Goal: Task Accomplishment & Management: Use online tool/utility

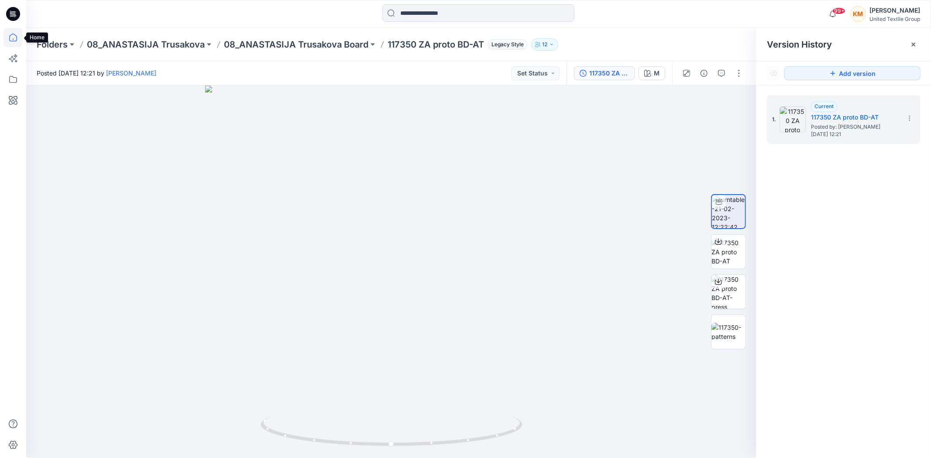
click at [10, 40] on icon at bounding box center [13, 38] width 8 height 8
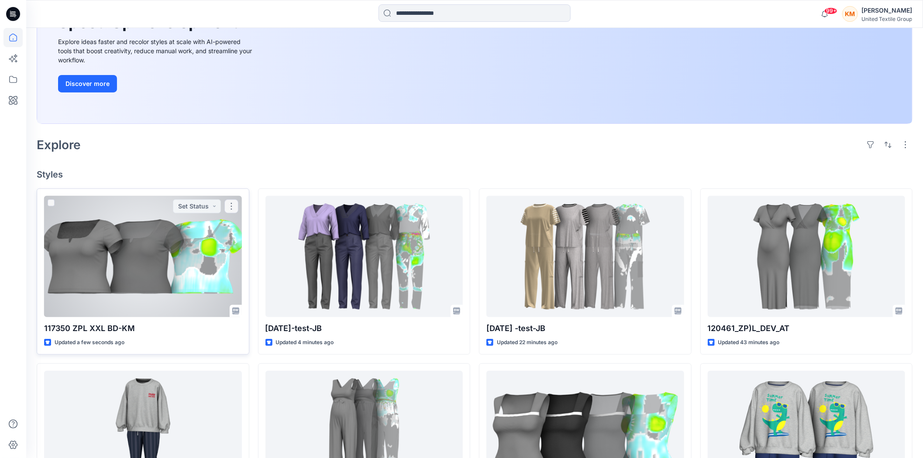
scroll to position [145, 0]
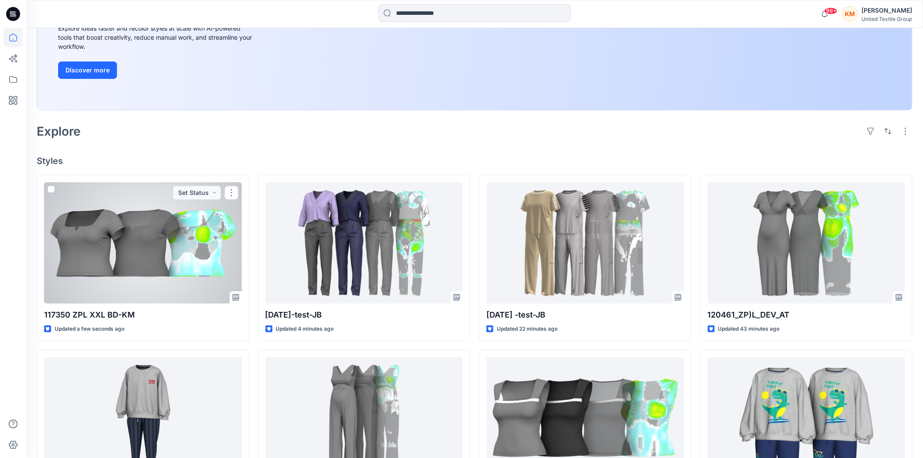
click at [166, 247] on div at bounding box center [143, 243] width 198 height 121
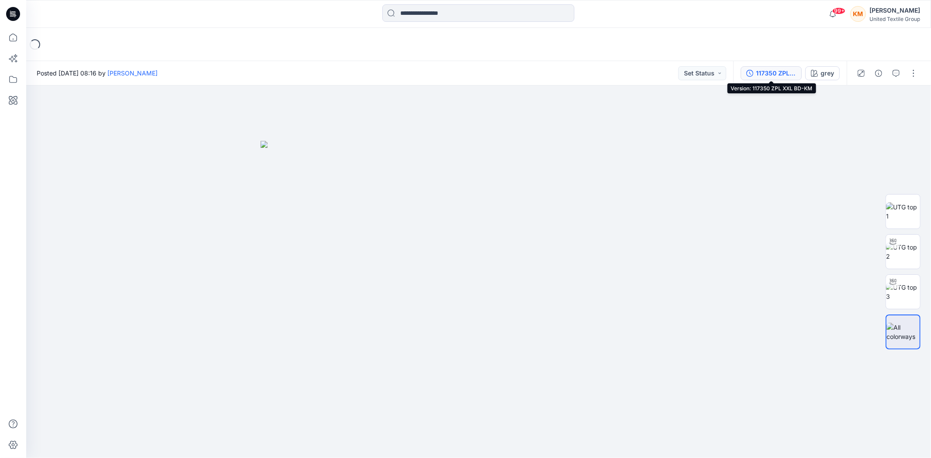
click at [769, 75] on div "117350 ZPL XXL BD-KM" at bounding box center [776, 74] width 40 height 10
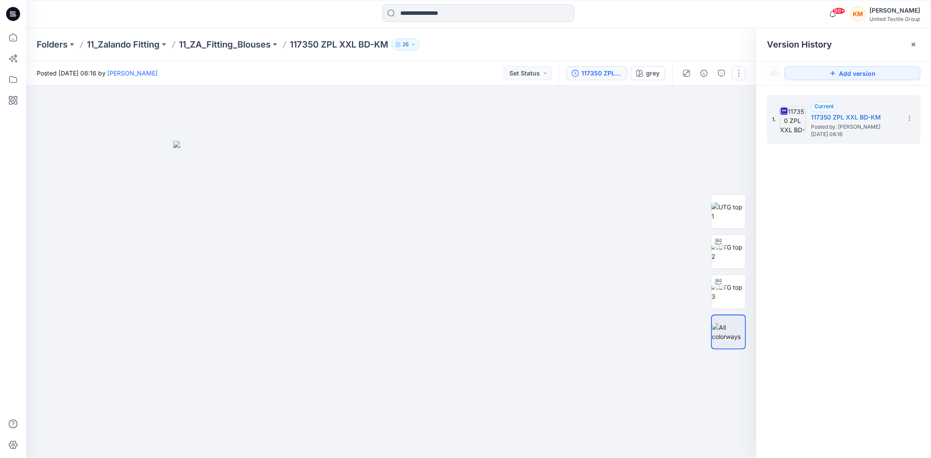
click at [744, 70] on button "button" at bounding box center [739, 73] width 14 height 14
click at [695, 115] on button "Edit" at bounding box center [703, 118] width 80 height 16
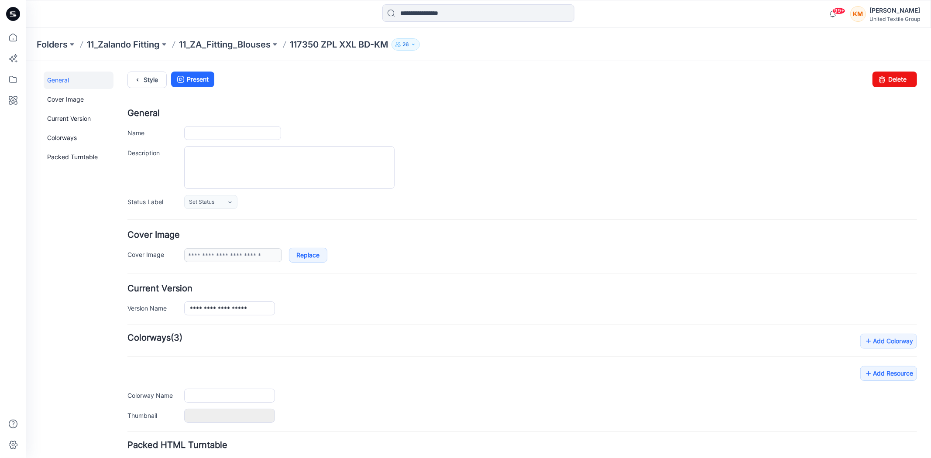
type input "**********"
type input "****"
type input "**********"
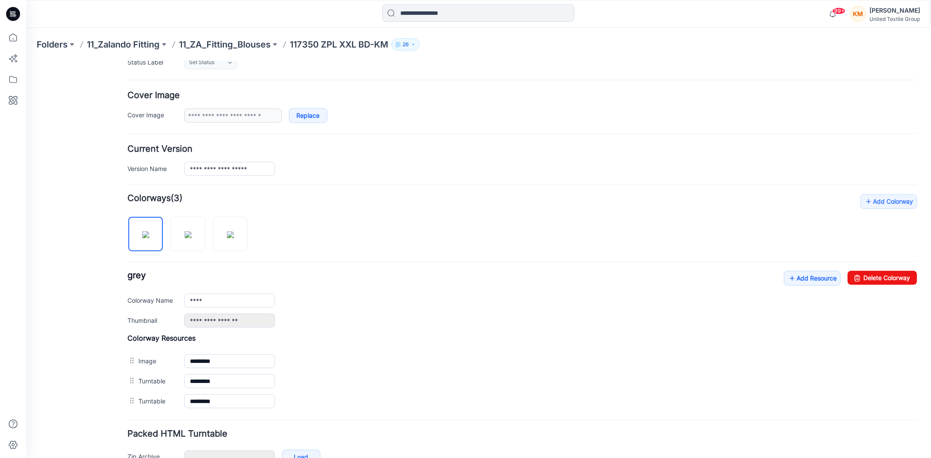
scroll to position [145, 0]
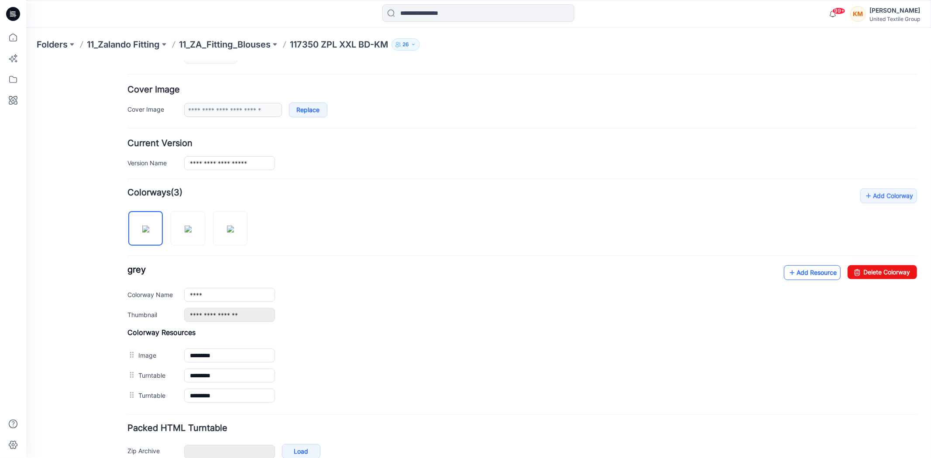
click at [796, 271] on link "Add Resource" at bounding box center [812, 272] width 57 height 15
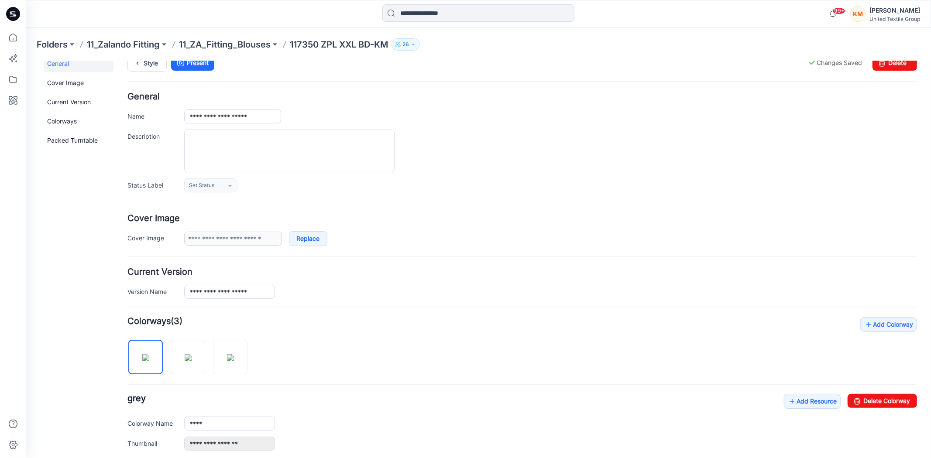
scroll to position [0, 0]
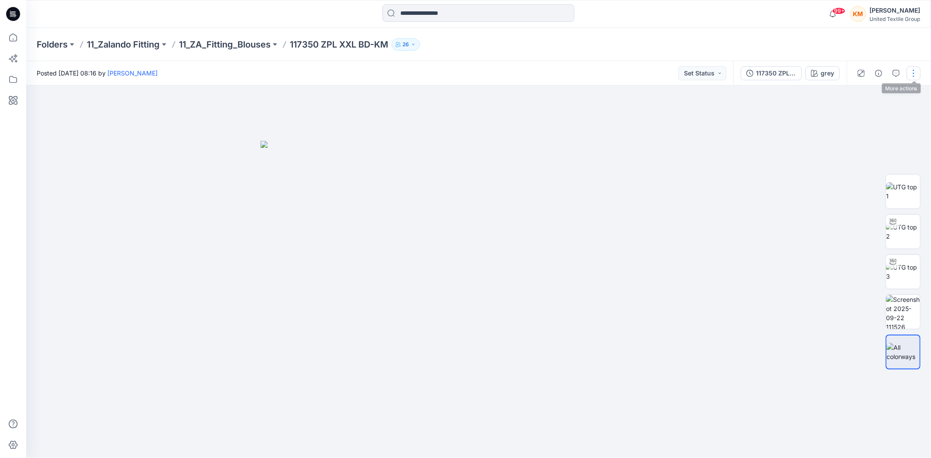
click at [913, 71] on button "button" at bounding box center [914, 73] width 14 height 14
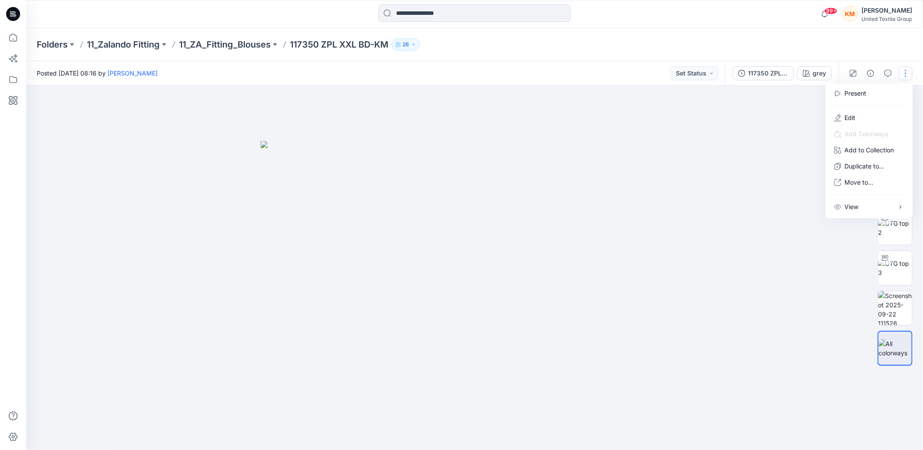
drag, startPoint x: 648, startPoint y: 152, endPoint x: 674, endPoint y: 141, distance: 28.2
click at [648, 151] on img at bounding box center [479, 299] width 437 height 317
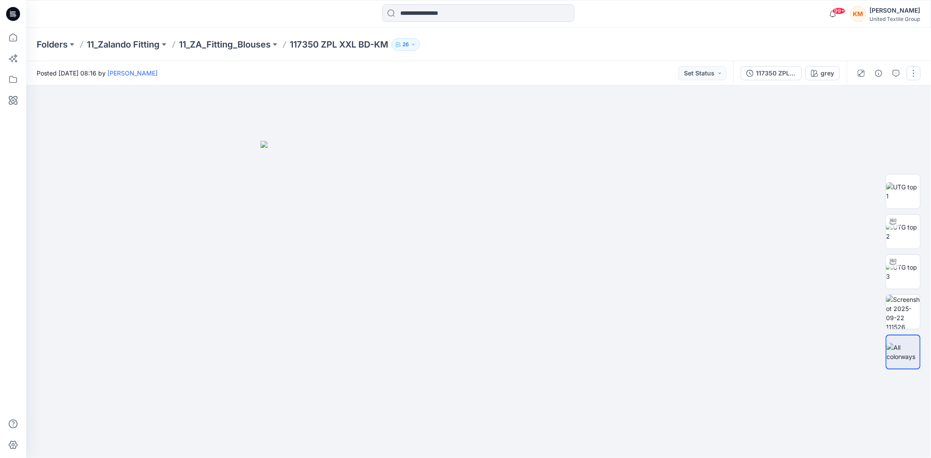
click at [917, 72] on button "button" at bounding box center [914, 73] width 14 height 14
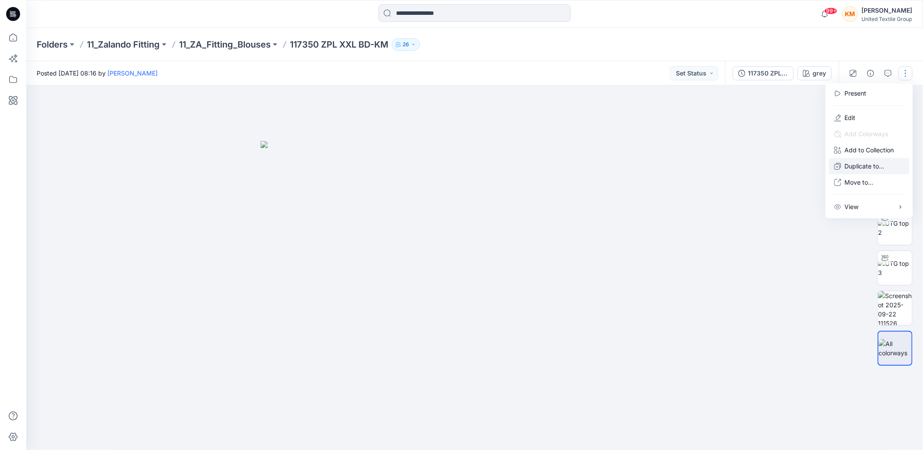
click at [853, 167] on p "Duplicate to..." at bounding box center [865, 166] width 40 height 9
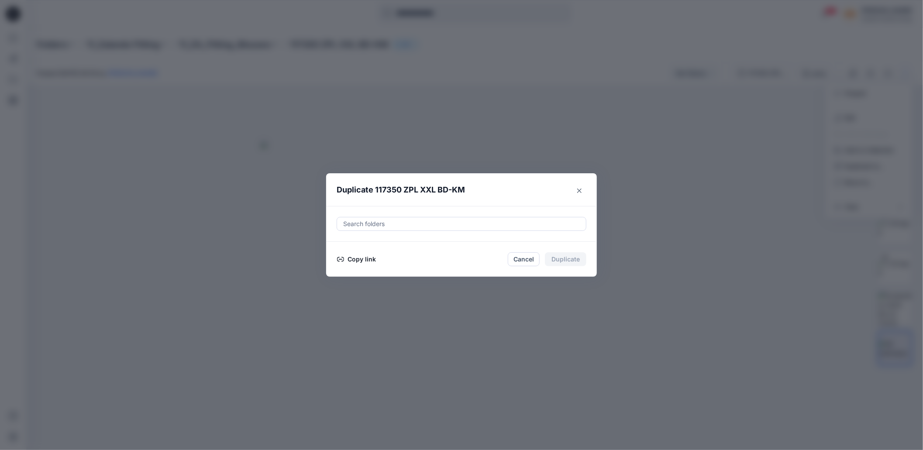
drag, startPoint x: 365, startPoint y: 262, endPoint x: 396, endPoint y: 259, distance: 32.0
click at [366, 261] on button "Copy link" at bounding box center [357, 259] width 40 height 10
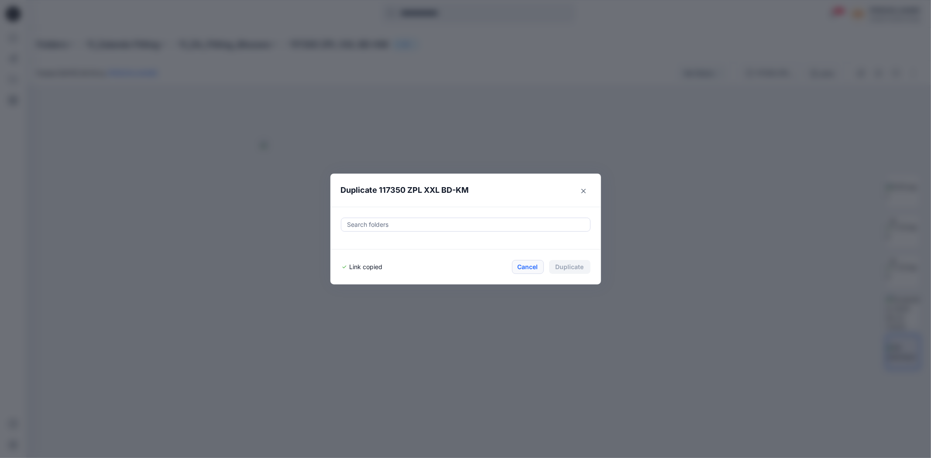
click at [524, 270] on button "Cancel" at bounding box center [528, 267] width 32 height 14
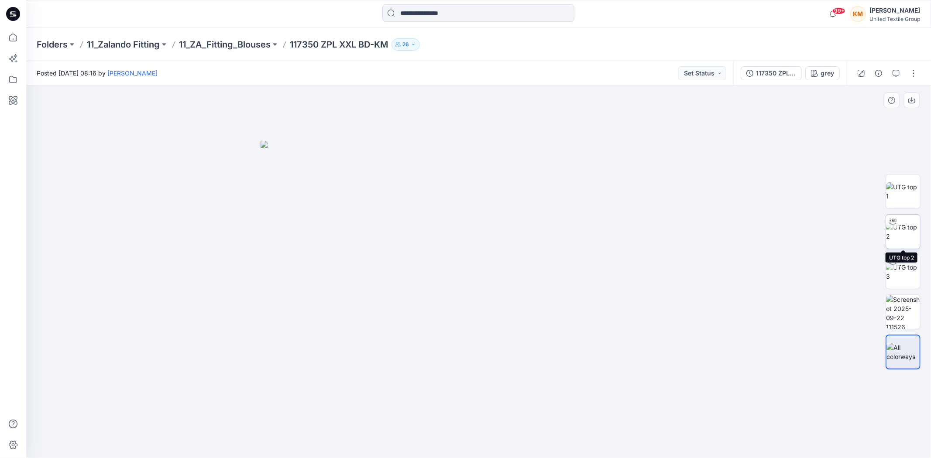
click at [906, 233] on img at bounding box center [903, 232] width 34 height 18
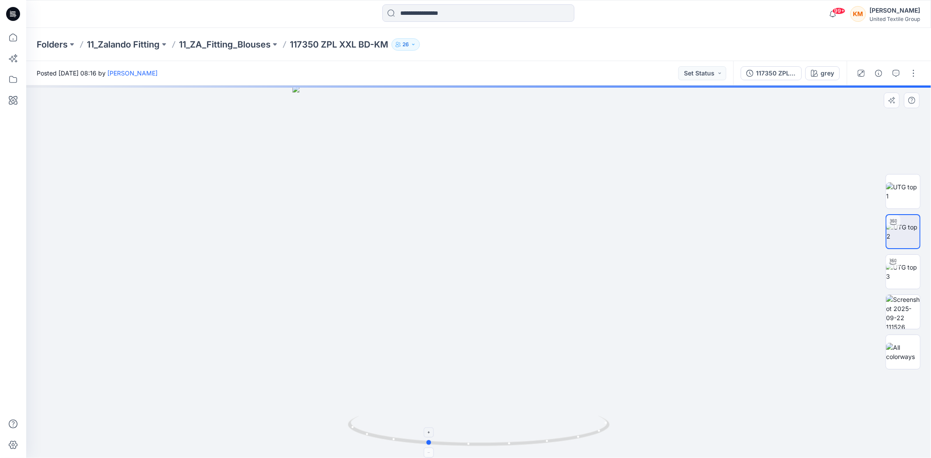
drag, startPoint x: 592, startPoint y: 434, endPoint x: 540, endPoint y: 440, distance: 51.8
click at [540, 440] on icon at bounding box center [480, 432] width 264 height 33
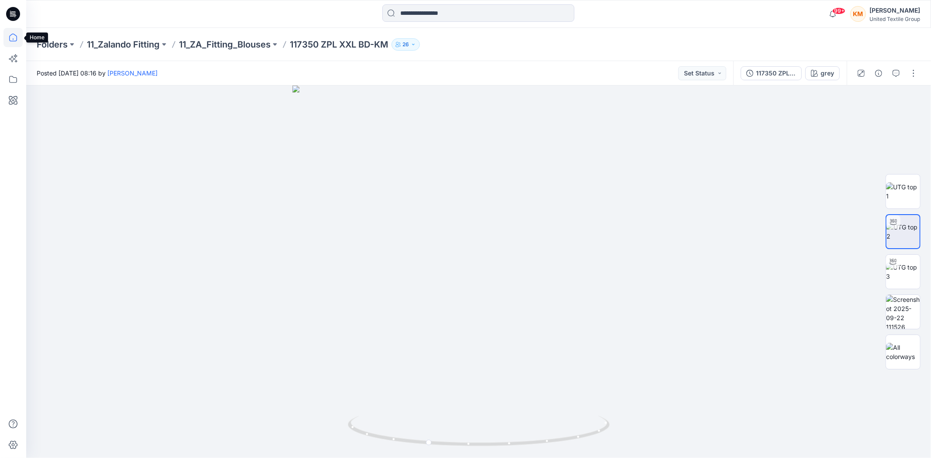
click at [10, 34] on icon at bounding box center [12, 37] width 19 height 19
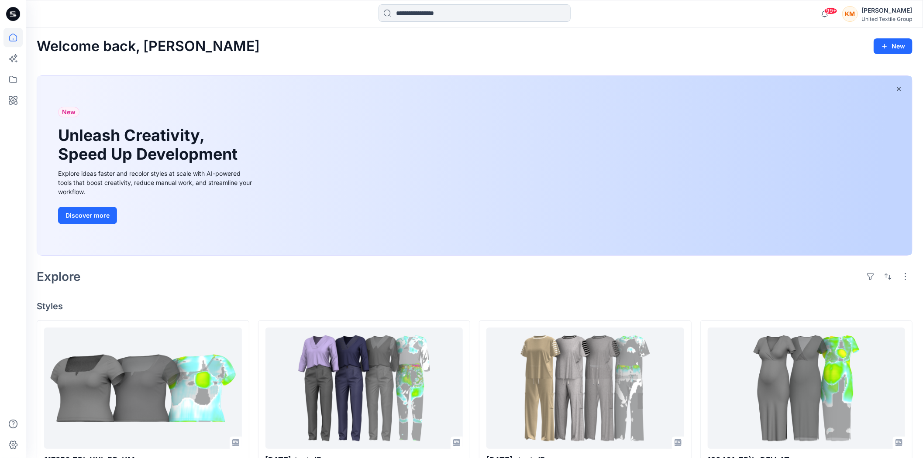
click at [429, 12] on input at bounding box center [475, 12] width 192 height 17
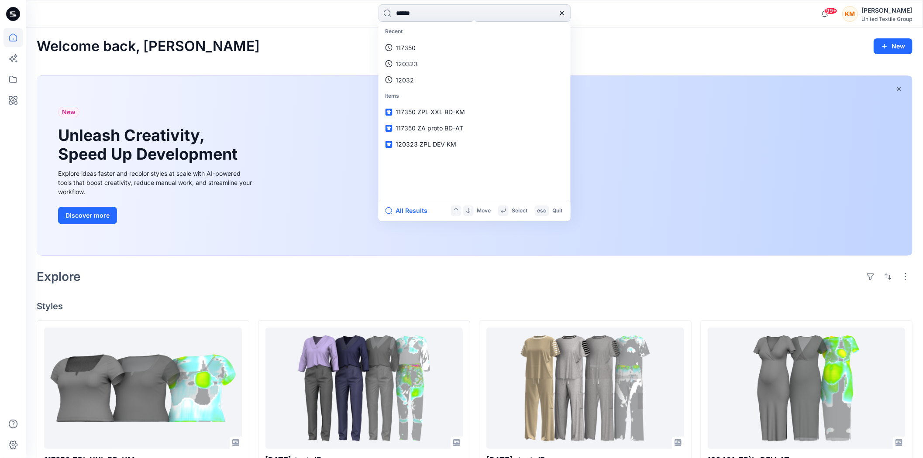
type input "******"
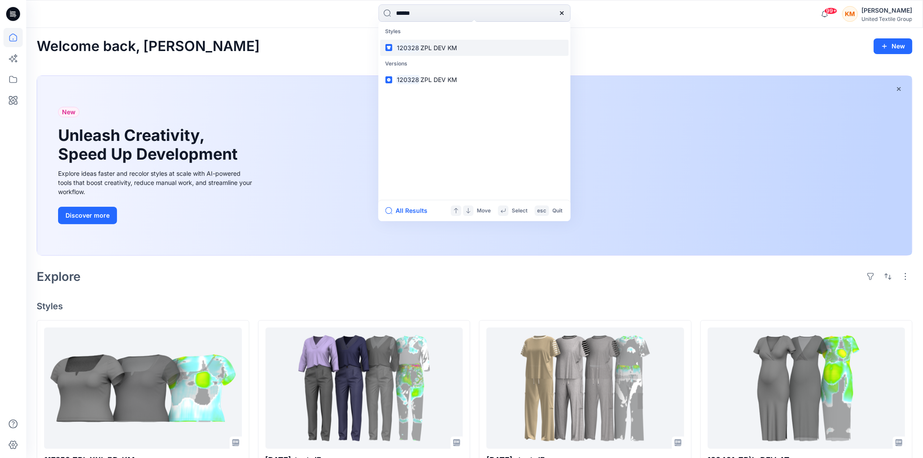
click at [457, 46] on span "ZPL DEV KM" at bounding box center [438, 47] width 37 height 7
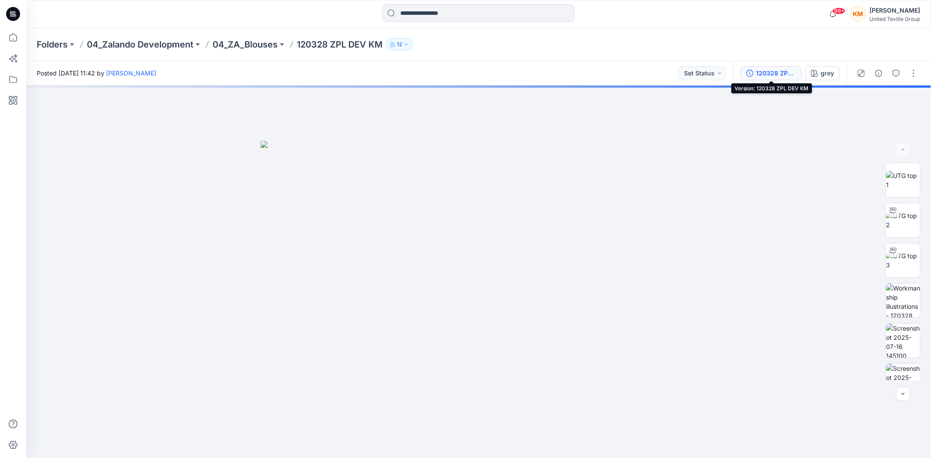
click at [775, 72] on div "120328 ZPL DEV KM" at bounding box center [776, 74] width 40 height 10
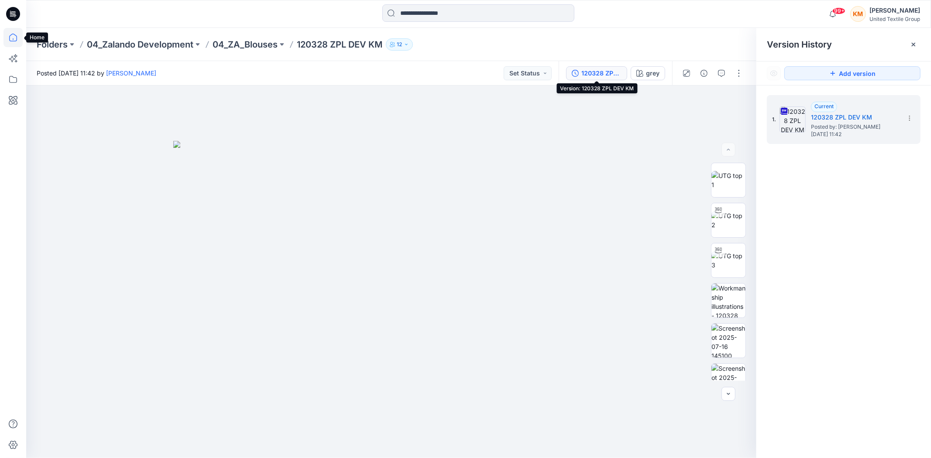
click at [11, 38] on icon at bounding box center [12, 37] width 19 height 19
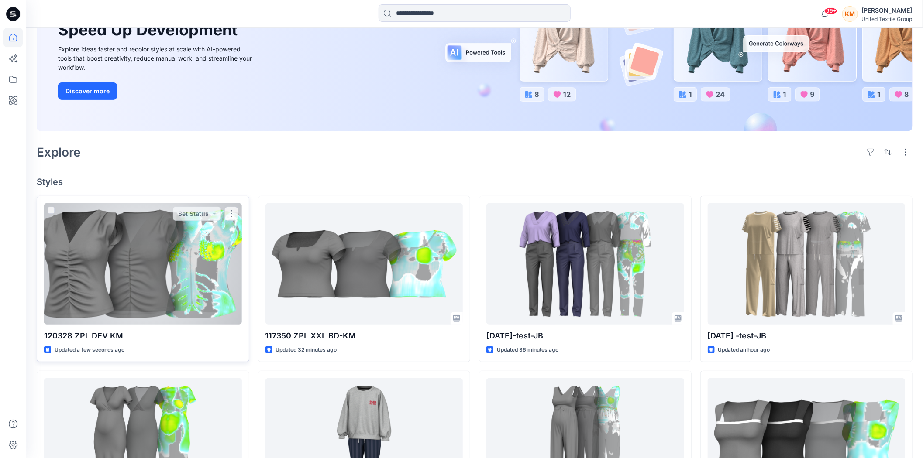
scroll to position [145, 0]
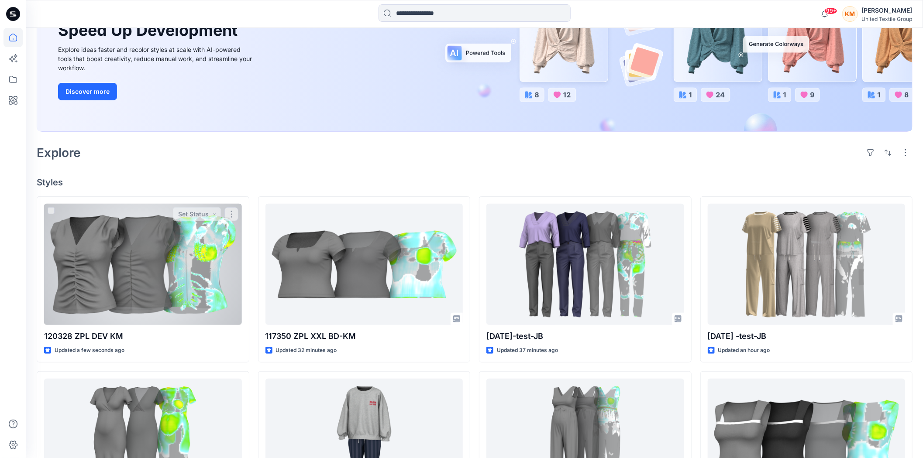
scroll to position [145, 0]
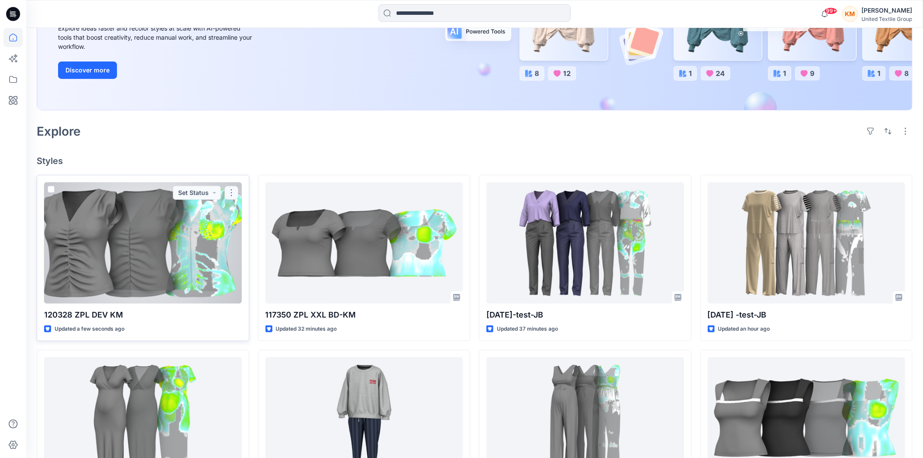
click at [229, 188] on button "button" at bounding box center [231, 193] width 14 height 14
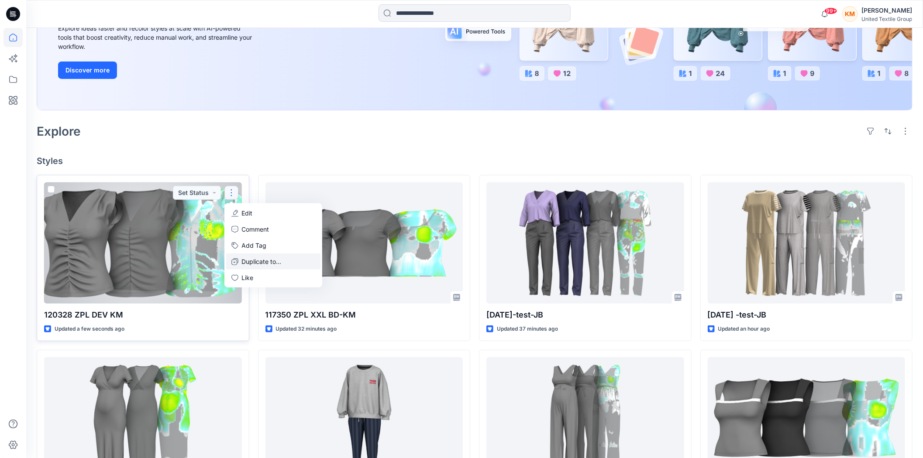
click at [252, 261] on p "Duplicate to..." at bounding box center [262, 261] width 40 height 9
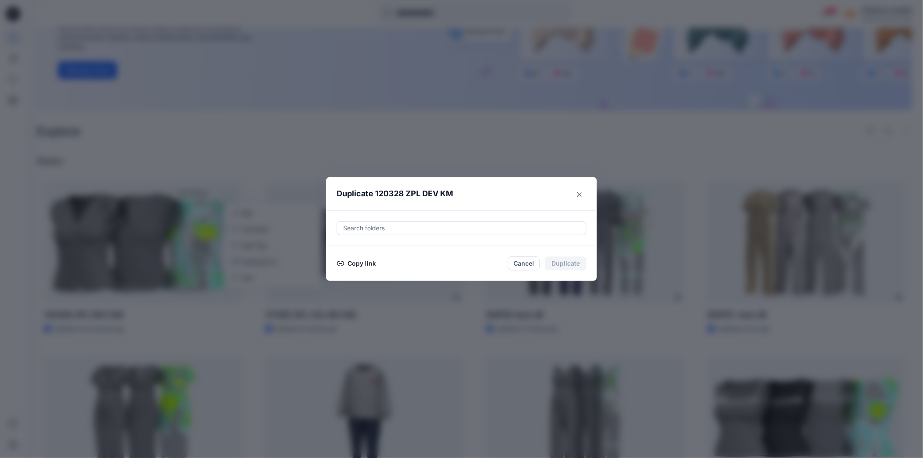
click at [357, 265] on button "Copy link" at bounding box center [357, 263] width 40 height 10
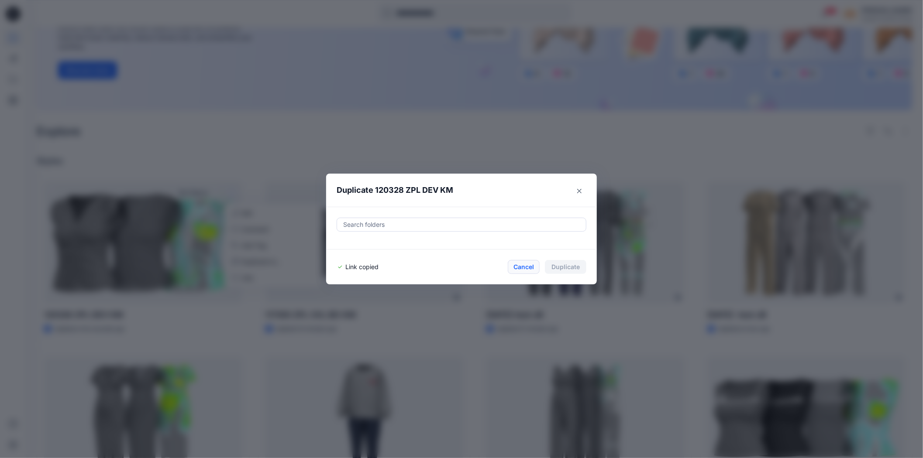
click at [526, 270] on button "Cancel" at bounding box center [524, 267] width 32 height 14
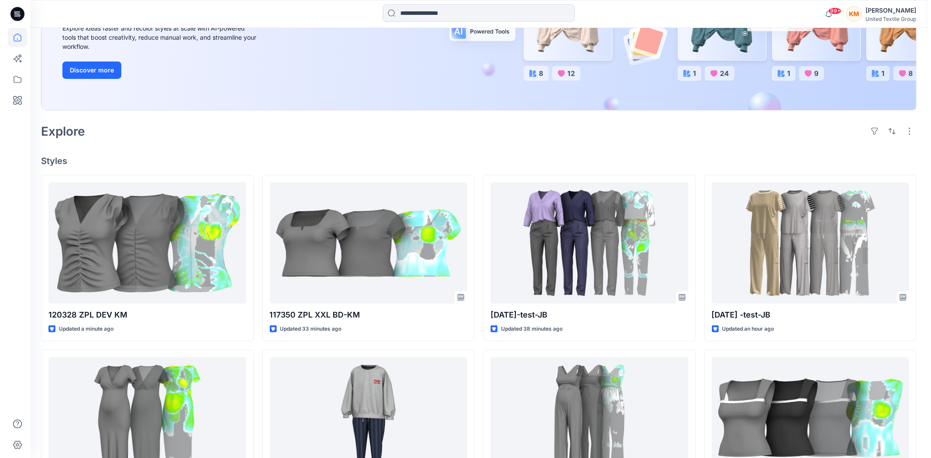
scroll to position [0, 0]
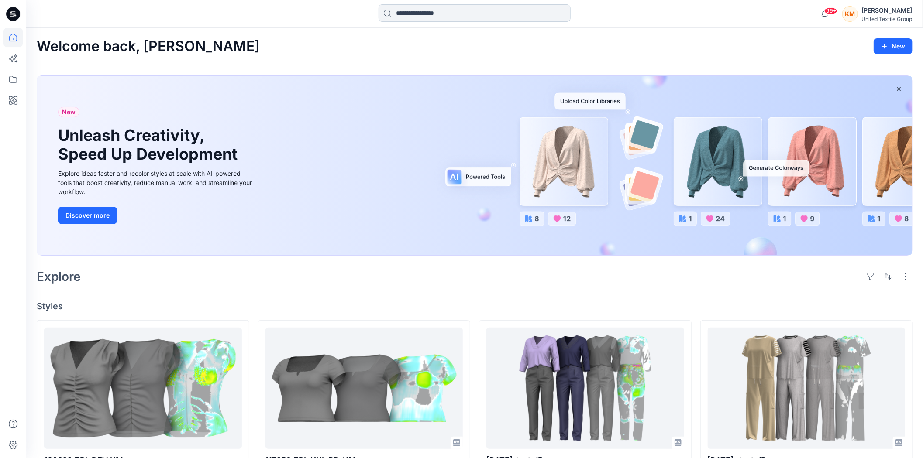
click at [394, 8] on input at bounding box center [475, 12] width 192 height 17
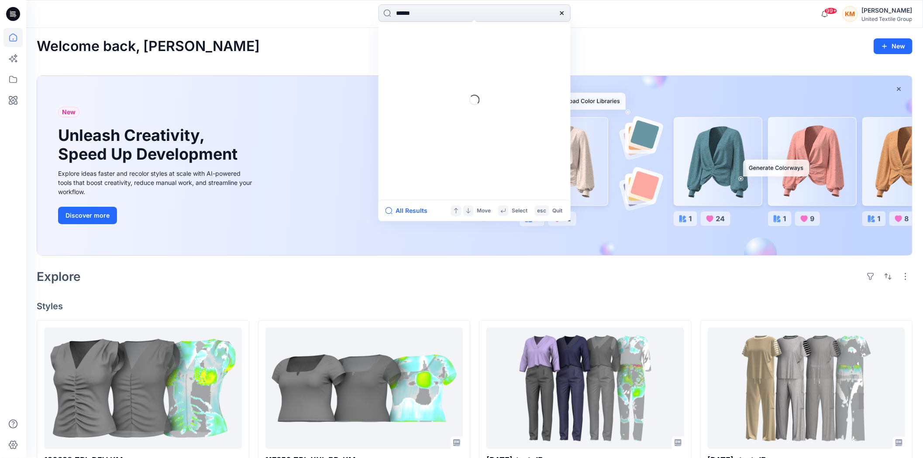
type input "******"
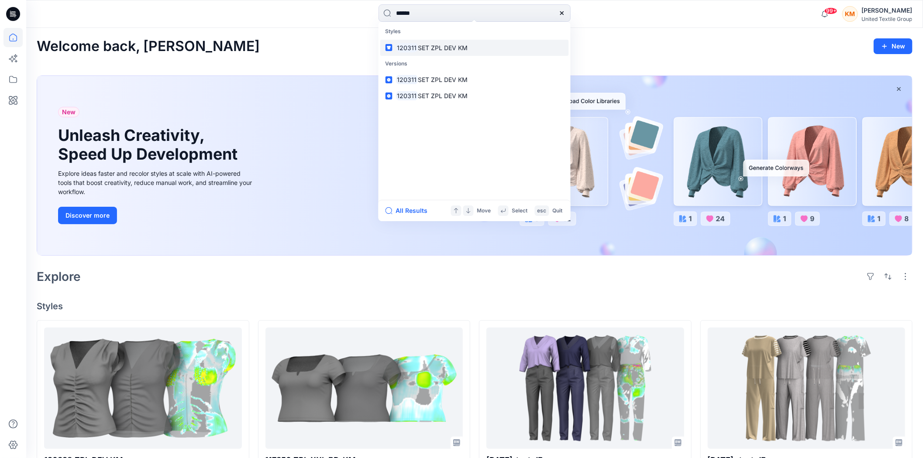
click at [427, 49] on span "SET ZPL DEV KM" at bounding box center [443, 47] width 50 height 7
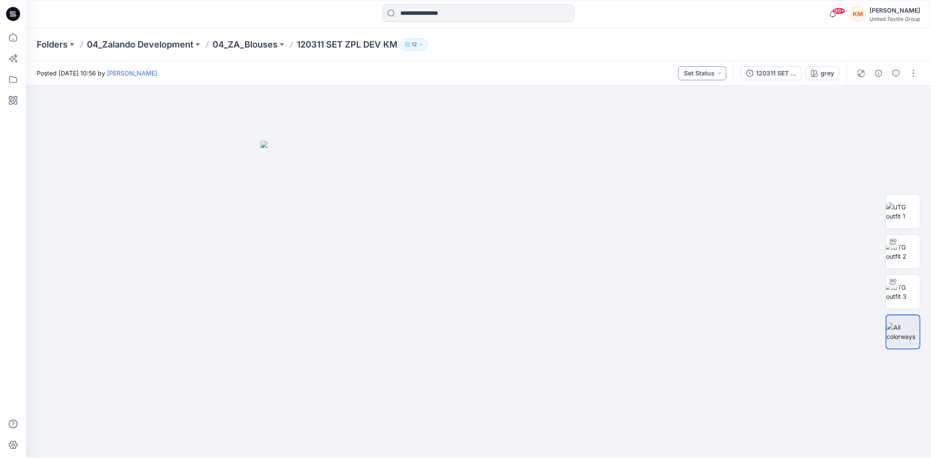
click at [701, 75] on button "Set Status" at bounding box center [703, 73] width 48 height 14
drag, startPoint x: 813, startPoint y: 152, endPoint x: 775, endPoint y: 98, distance: 65.8
click at [809, 144] on div at bounding box center [478, 272] width 905 height 373
click at [767, 72] on div "120311 SET ZPL DEV KM" at bounding box center [776, 74] width 40 height 10
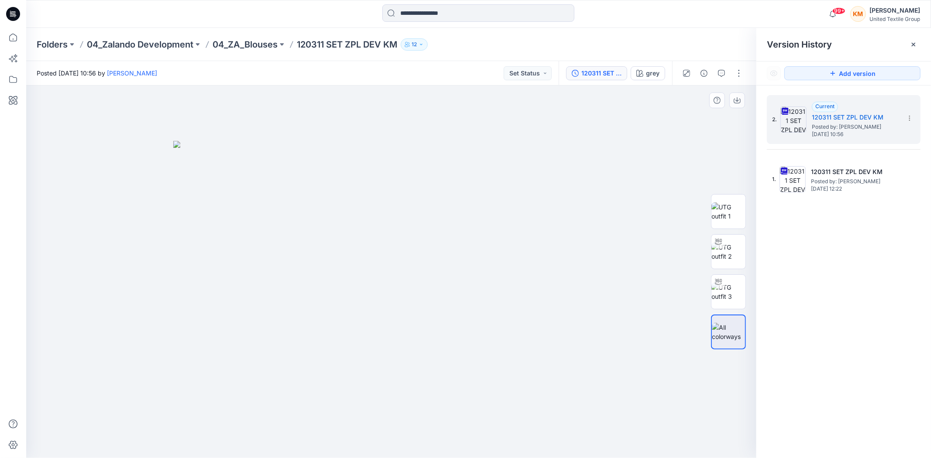
click at [699, 146] on div at bounding box center [391, 272] width 730 height 373
click at [741, 72] on button "button" at bounding box center [739, 73] width 14 height 14
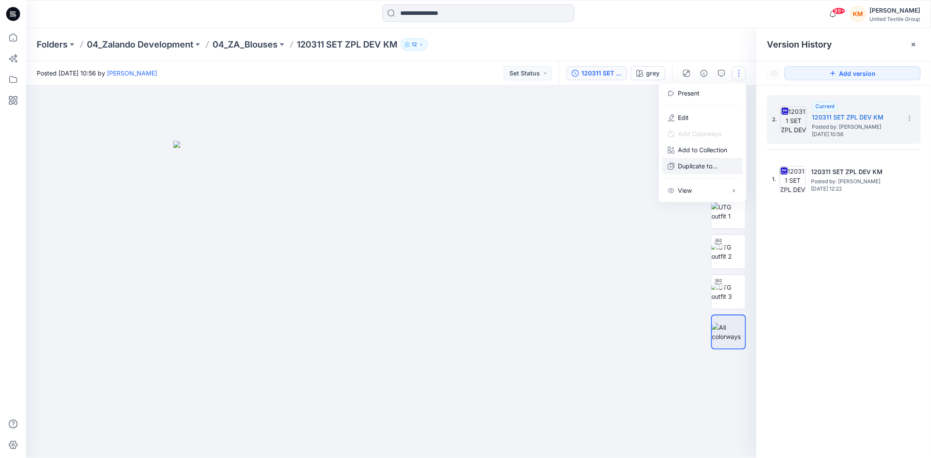
click at [690, 165] on p "Duplicate to..." at bounding box center [699, 166] width 40 height 9
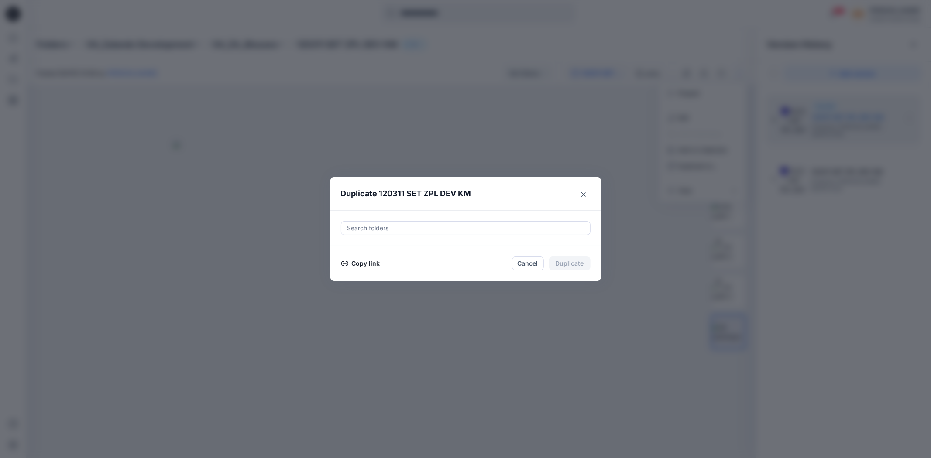
click at [368, 264] on button "Copy link" at bounding box center [361, 263] width 40 height 10
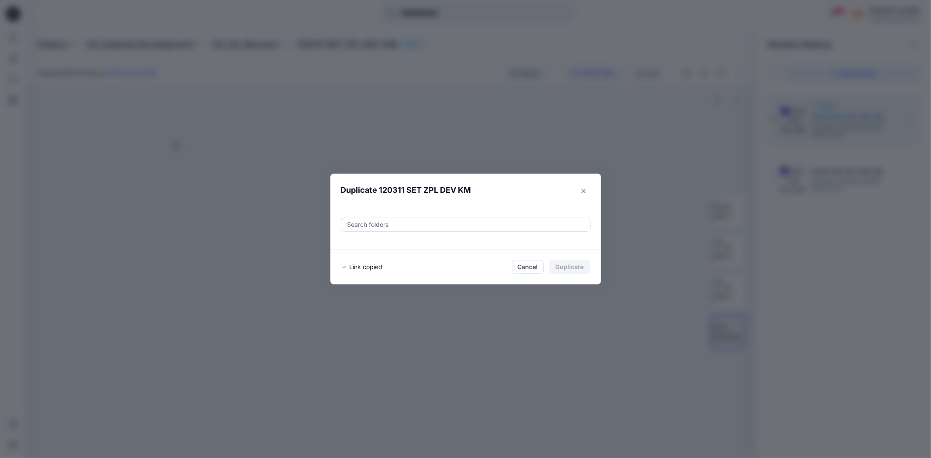
drag, startPoint x: 527, startPoint y: 264, endPoint x: 516, endPoint y: 255, distance: 14.5
click at [527, 264] on button "Cancel" at bounding box center [528, 267] width 32 height 14
